Goal: Information Seeking & Learning: Learn about a topic

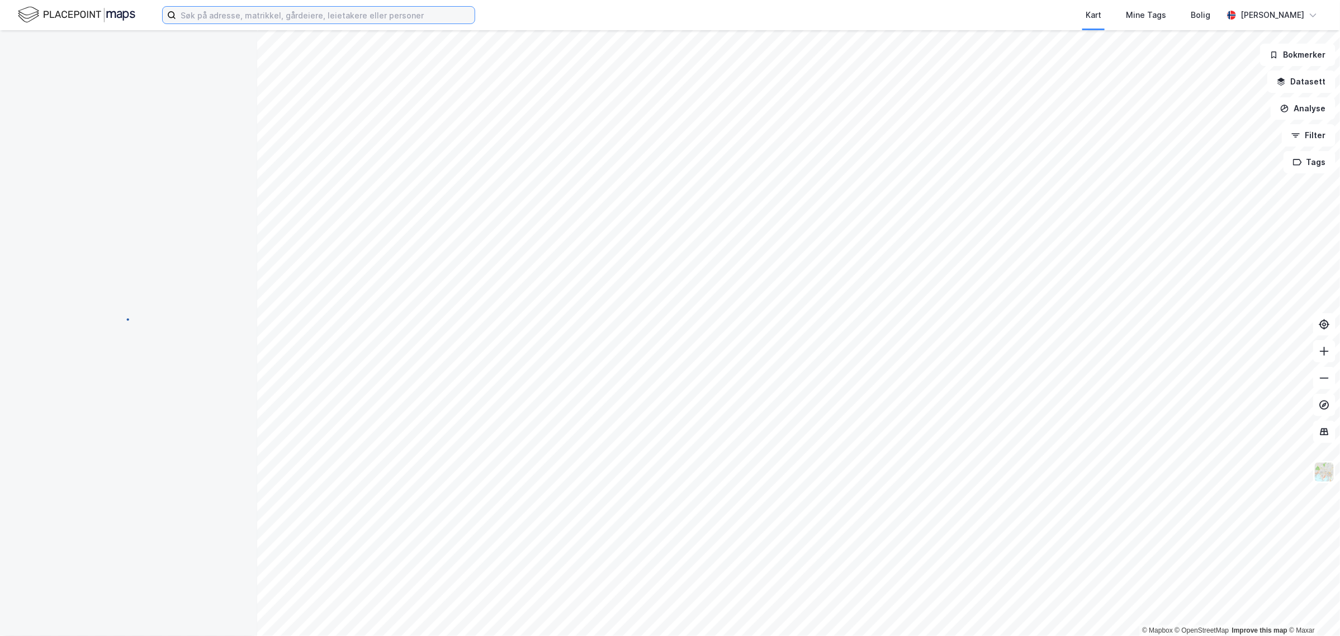
click at [211, 18] on input at bounding box center [325, 15] width 299 height 17
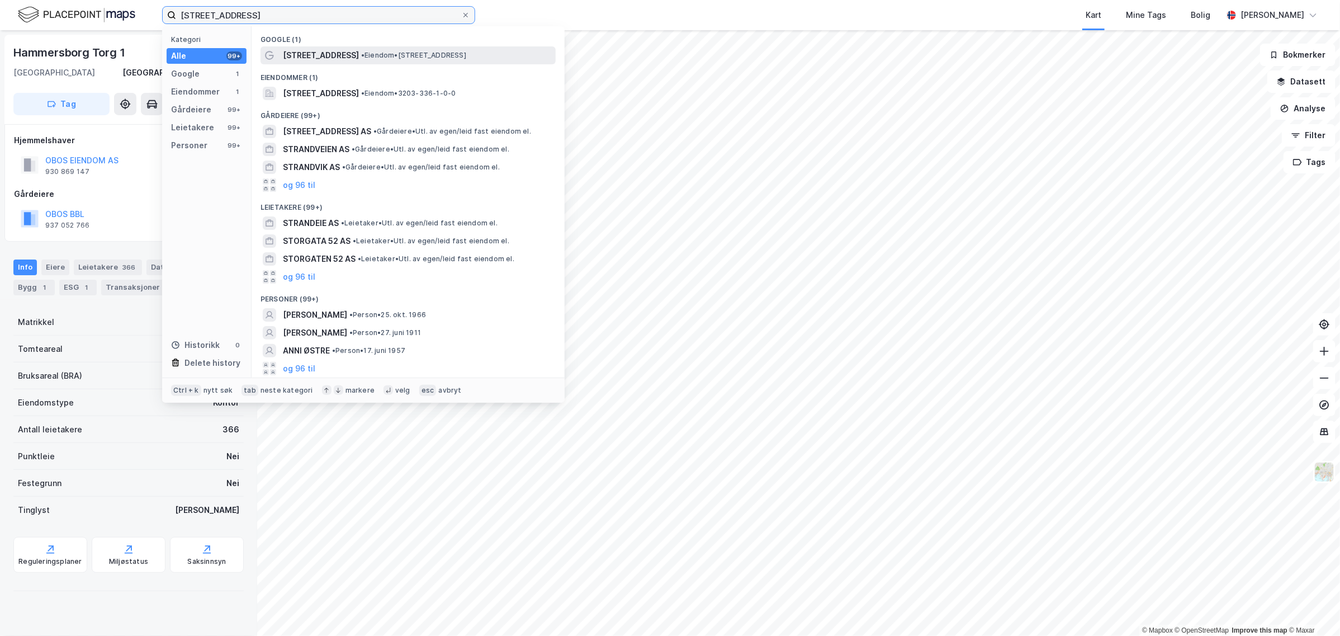
type input "[STREET_ADDRESS]"
click at [361, 55] on span "•" at bounding box center [362, 55] width 3 height 8
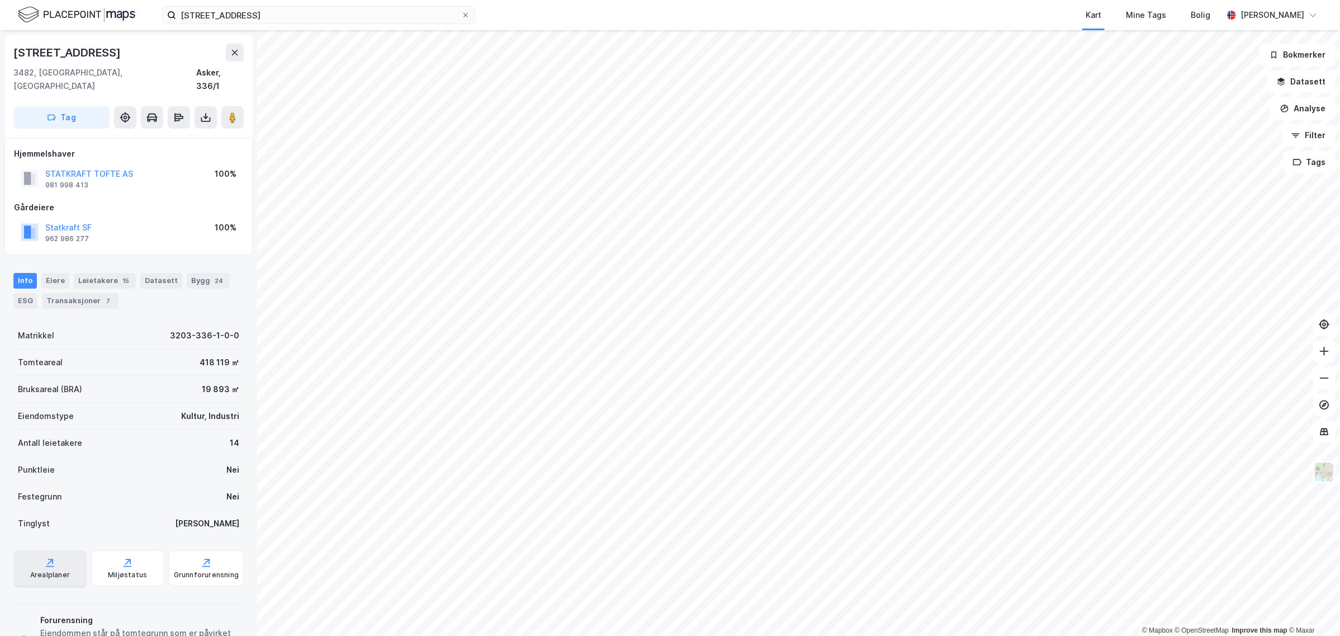
click at [43, 570] on div "Arealplaner" at bounding box center [50, 574] width 40 height 9
